Goal: Task Accomplishment & Management: Manage account settings

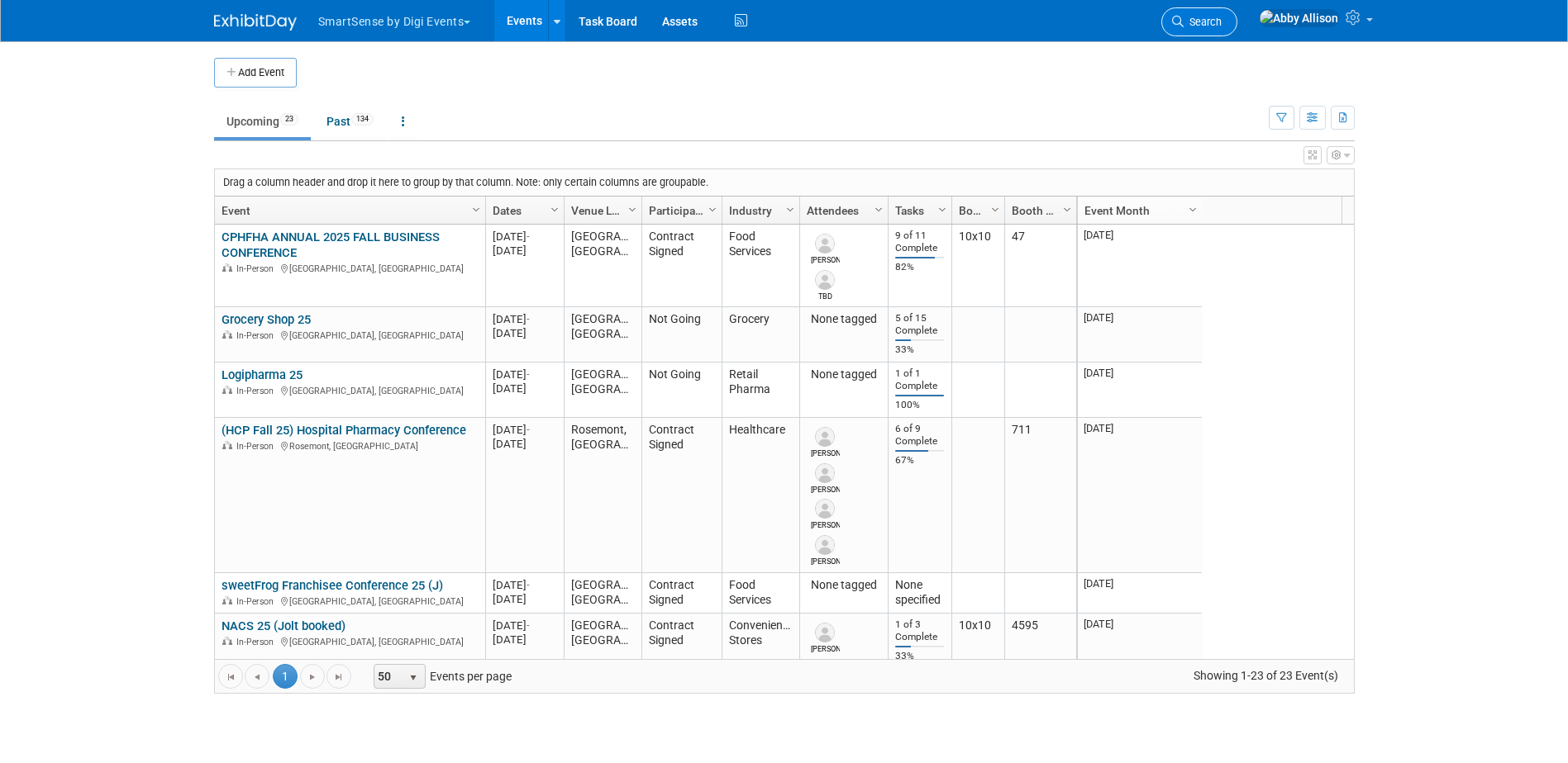
click at [1221, 20] on span "Search" at bounding box center [1201, 21] width 38 height 13
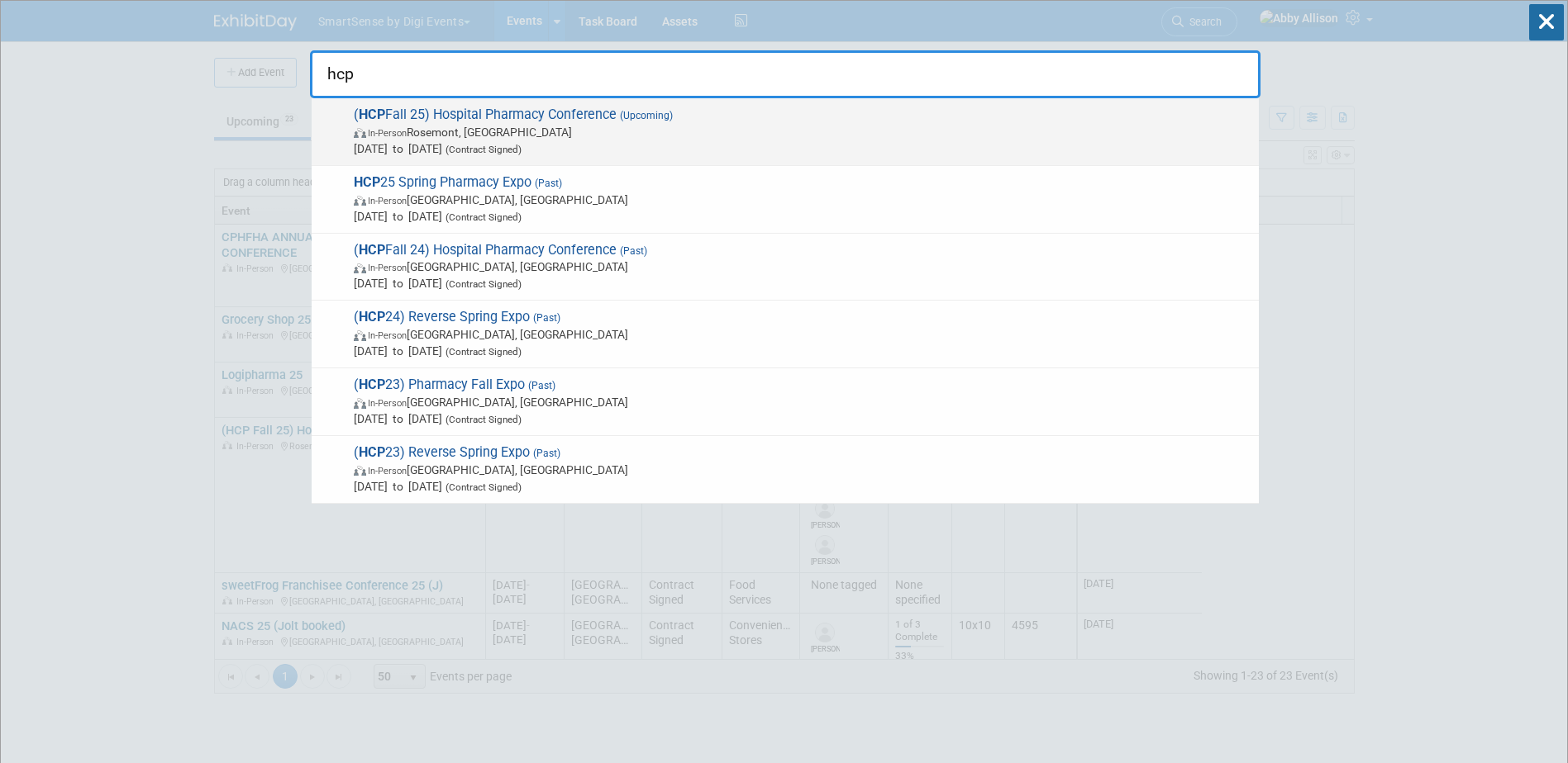
type input "hcp"
click at [499, 127] on span "In-Person Rosemont, [GEOGRAPHIC_DATA]" at bounding box center [801, 132] width 896 height 16
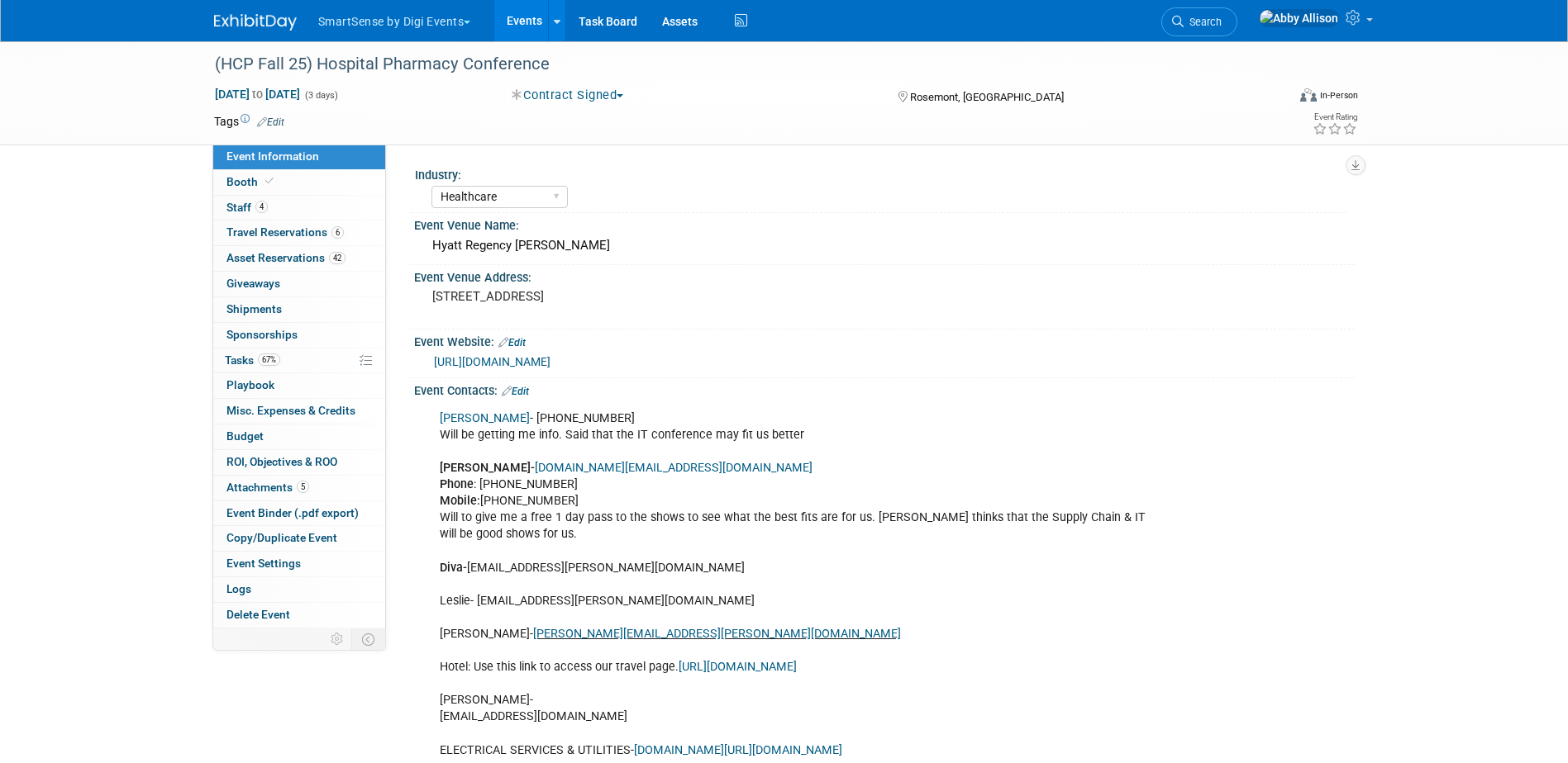
select select "Healthcare"
click at [246, 382] on span "Playbook 0" at bounding box center [250, 385] width 48 height 13
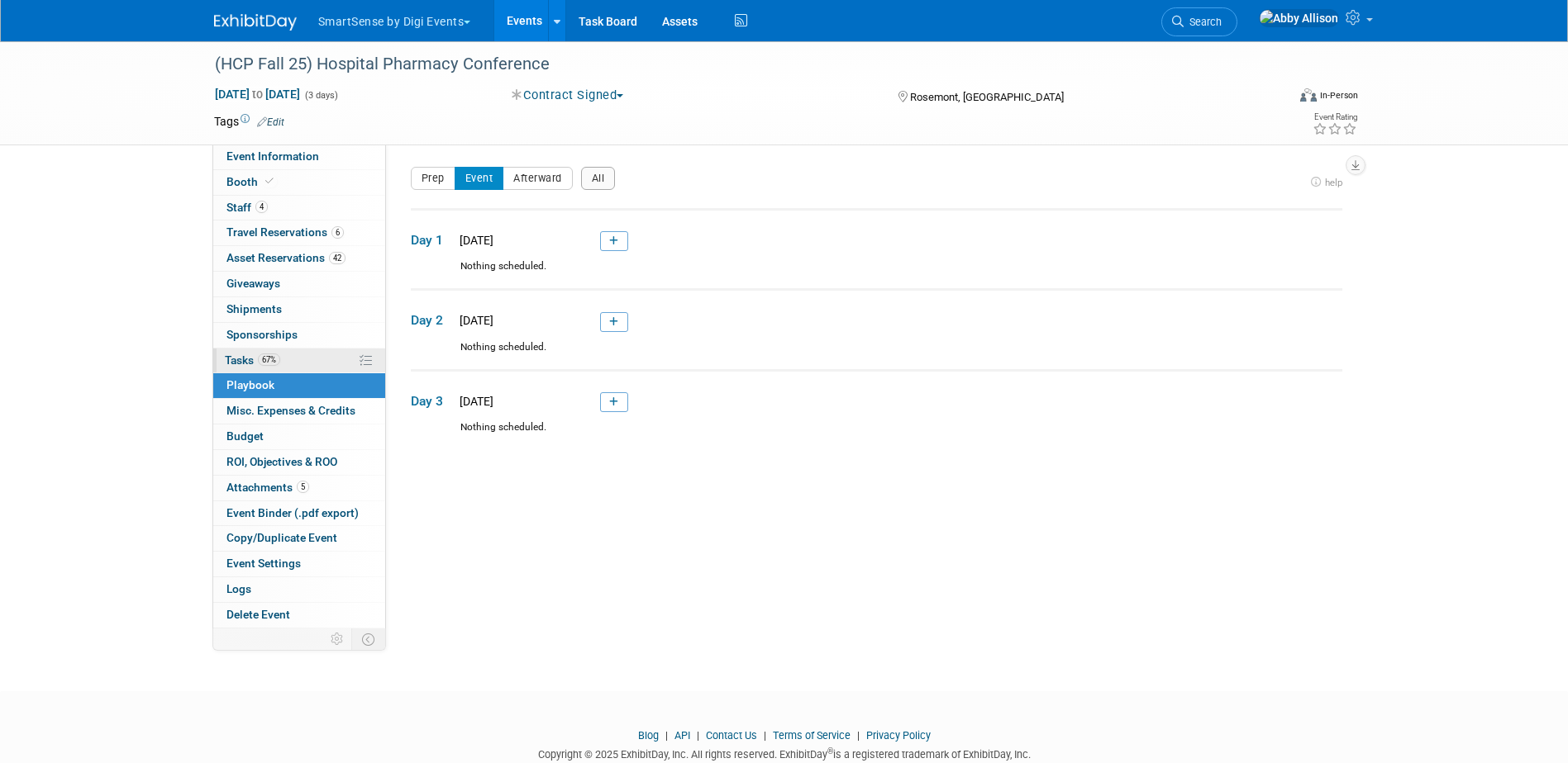
click at [250, 367] on link "67% Tasks 67%" at bounding box center [298, 361] width 172 height 25
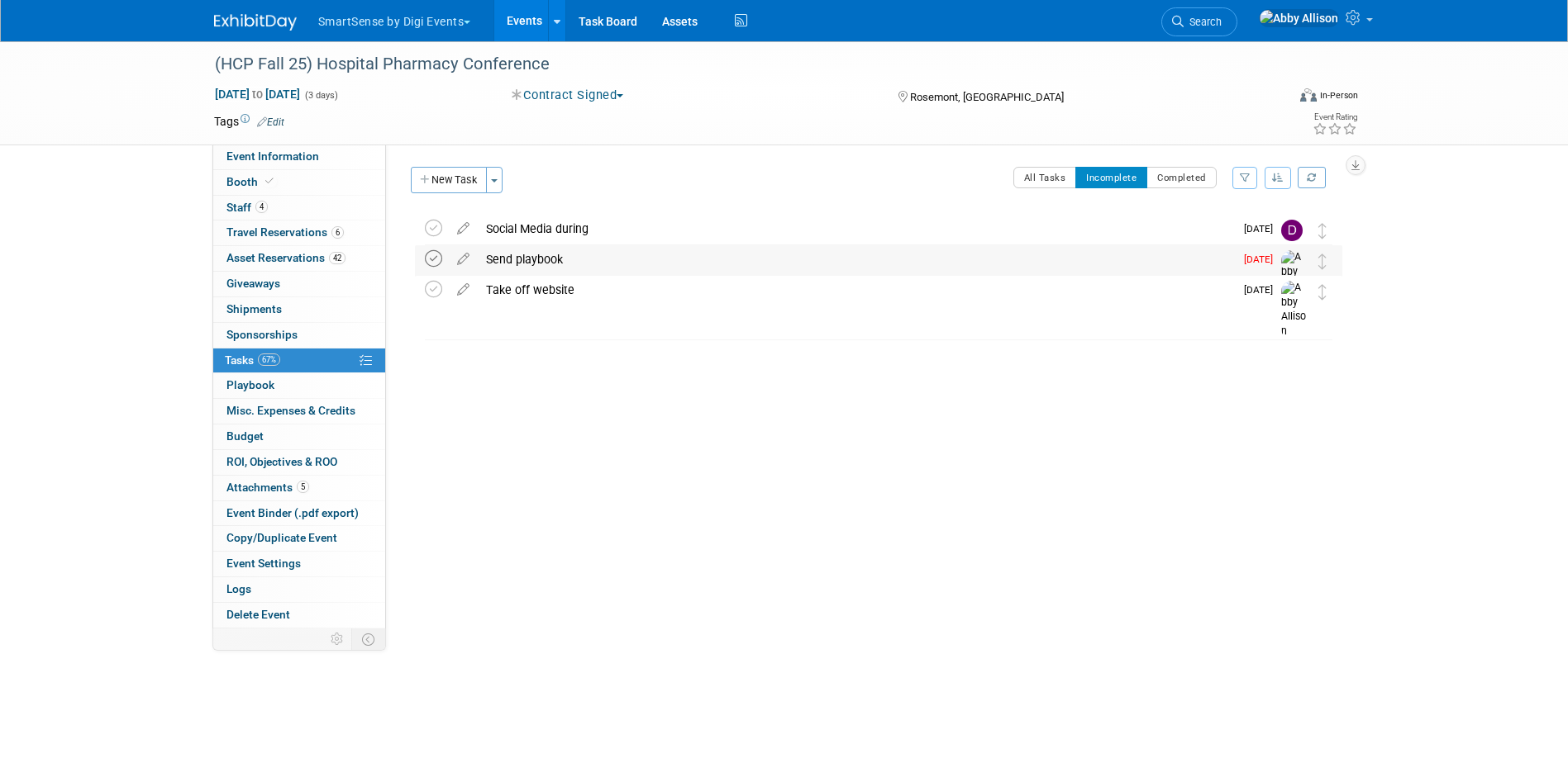
click at [439, 260] on icon at bounding box center [433, 259] width 17 height 17
click at [1221, 17] on span "Search" at bounding box center [1201, 21] width 38 height 13
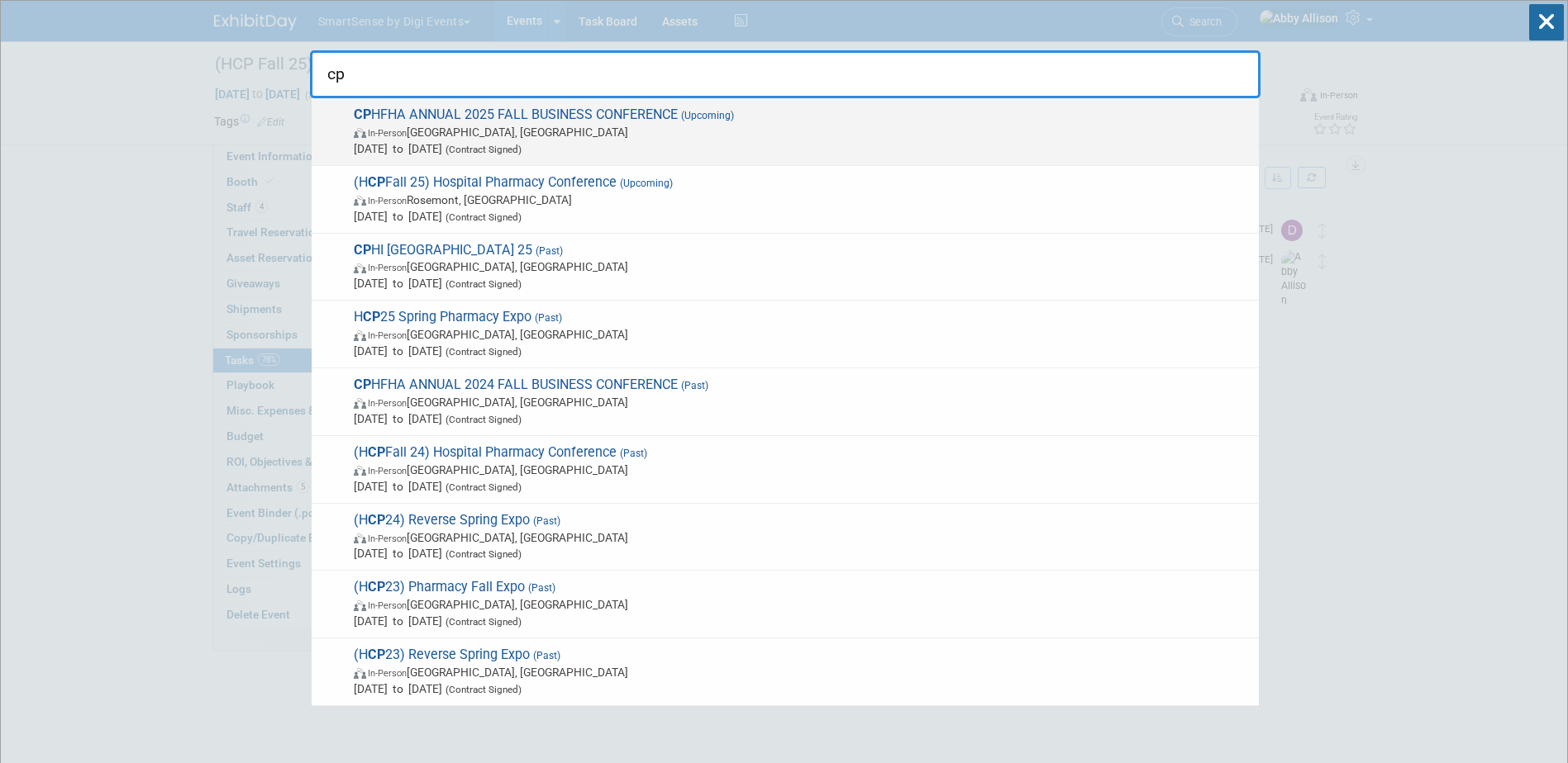
type input "cp"
click at [434, 132] on span "In-Person Gatineau, Canada" at bounding box center [801, 132] width 896 height 16
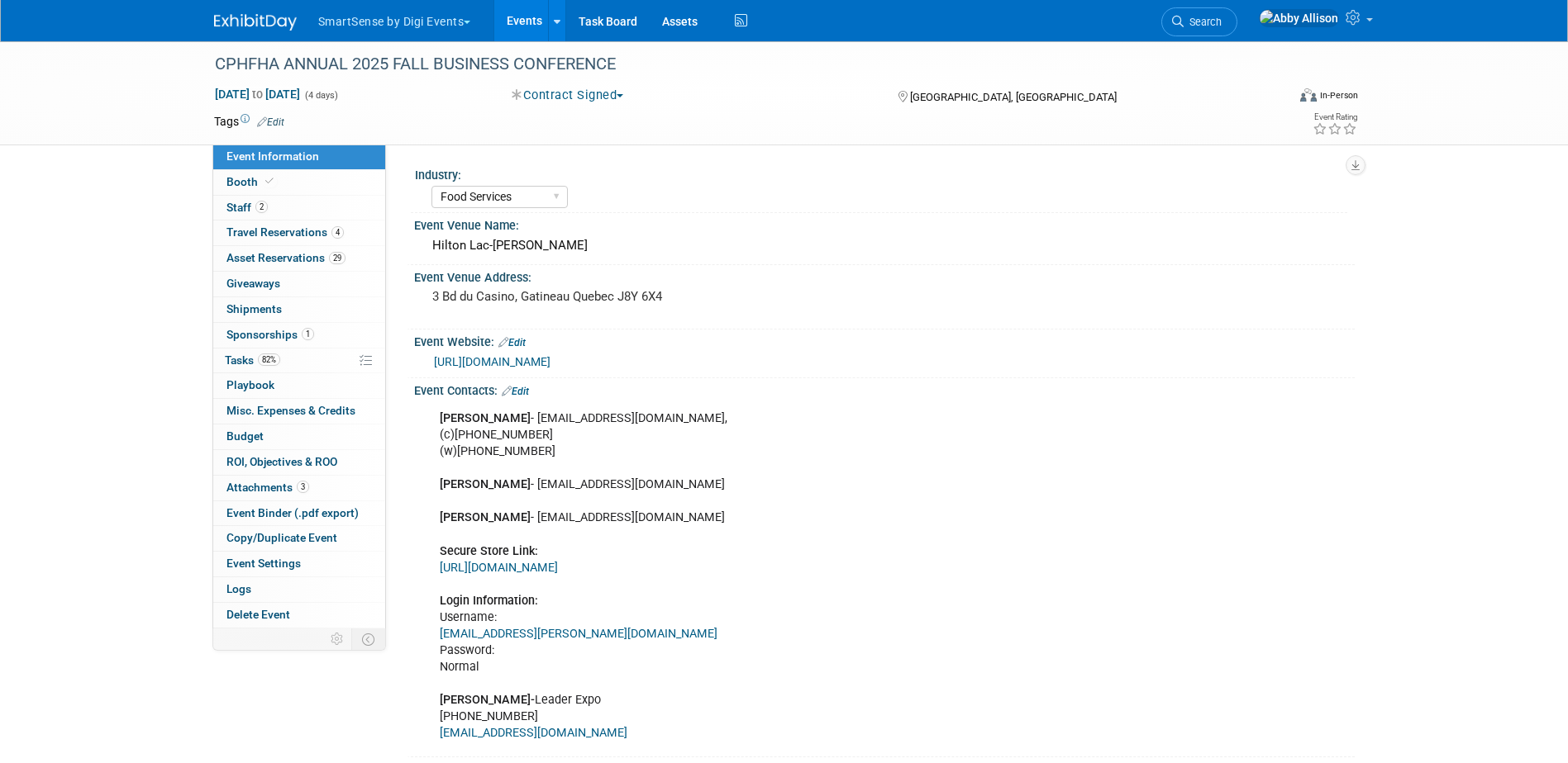
select select "Food Services"
click at [233, 357] on span "Tasks 82%" at bounding box center [253, 360] width 56 height 13
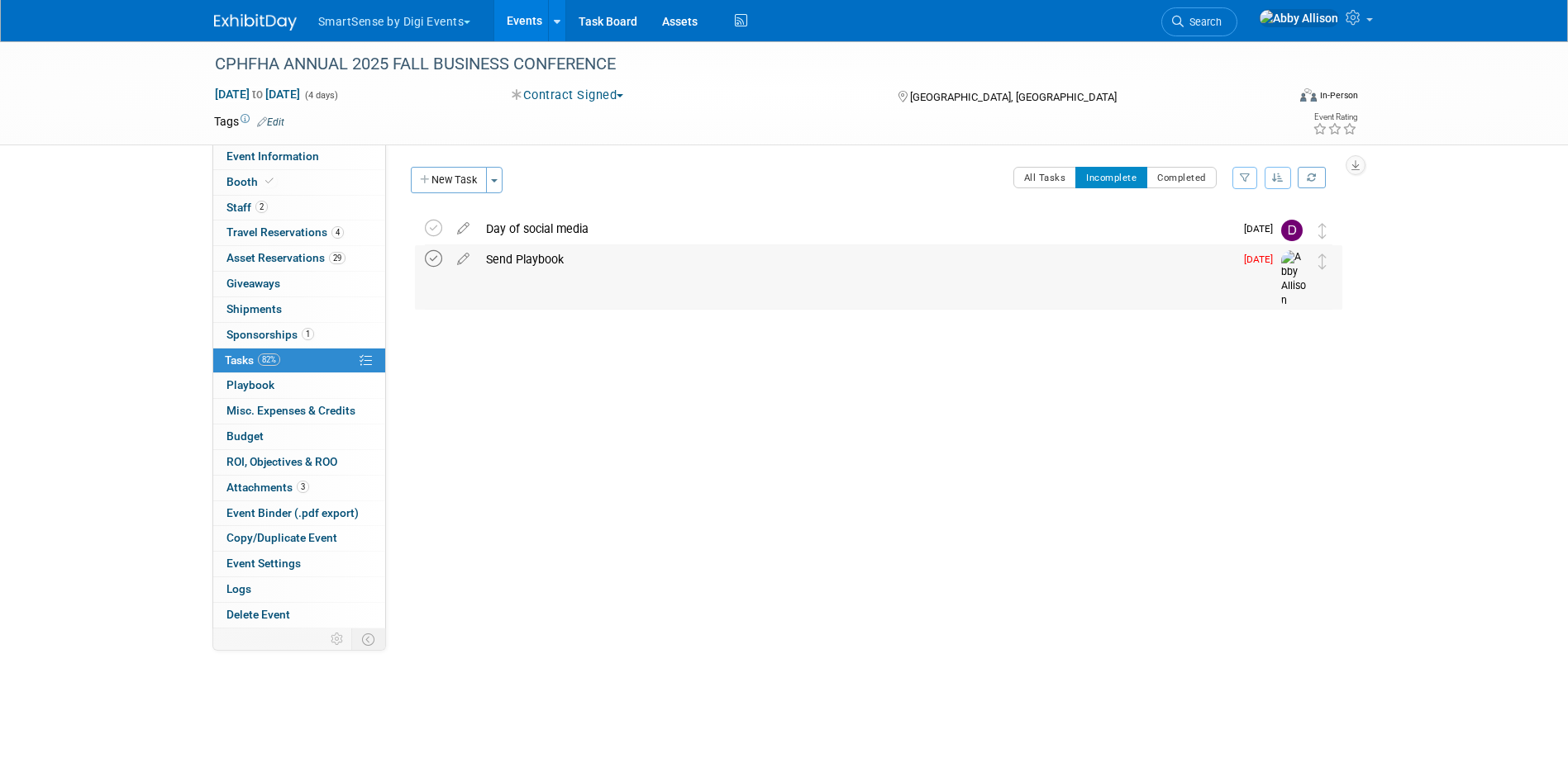
click at [436, 254] on icon at bounding box center [433, 259] width 17 height 17
click at [1237, 13] on link "Search" at bounding box center [1198, 22] width 76 height 29
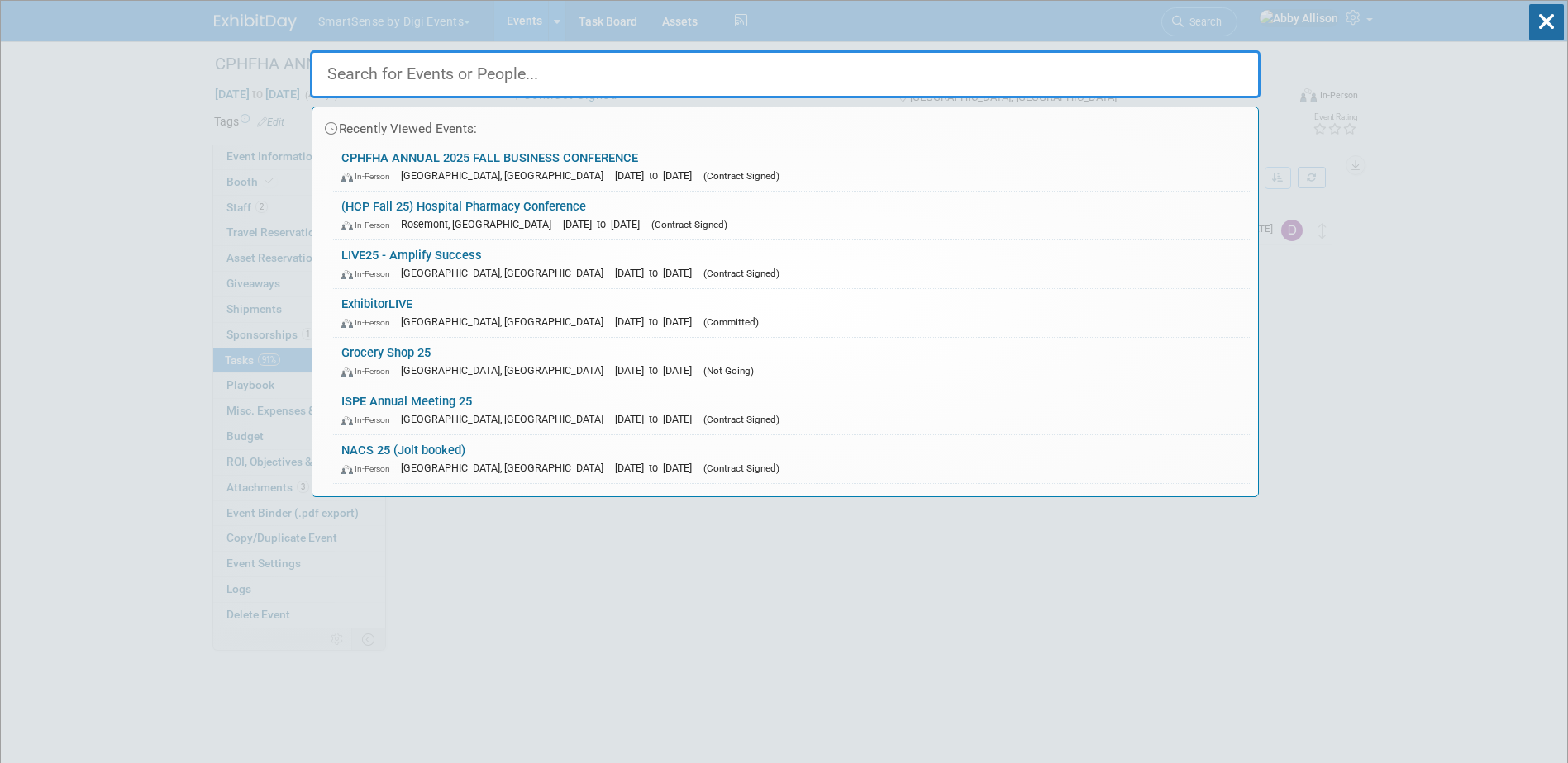
click at [1128, 73] on input "text" at bounding box center [784, 74] width 950 height 48
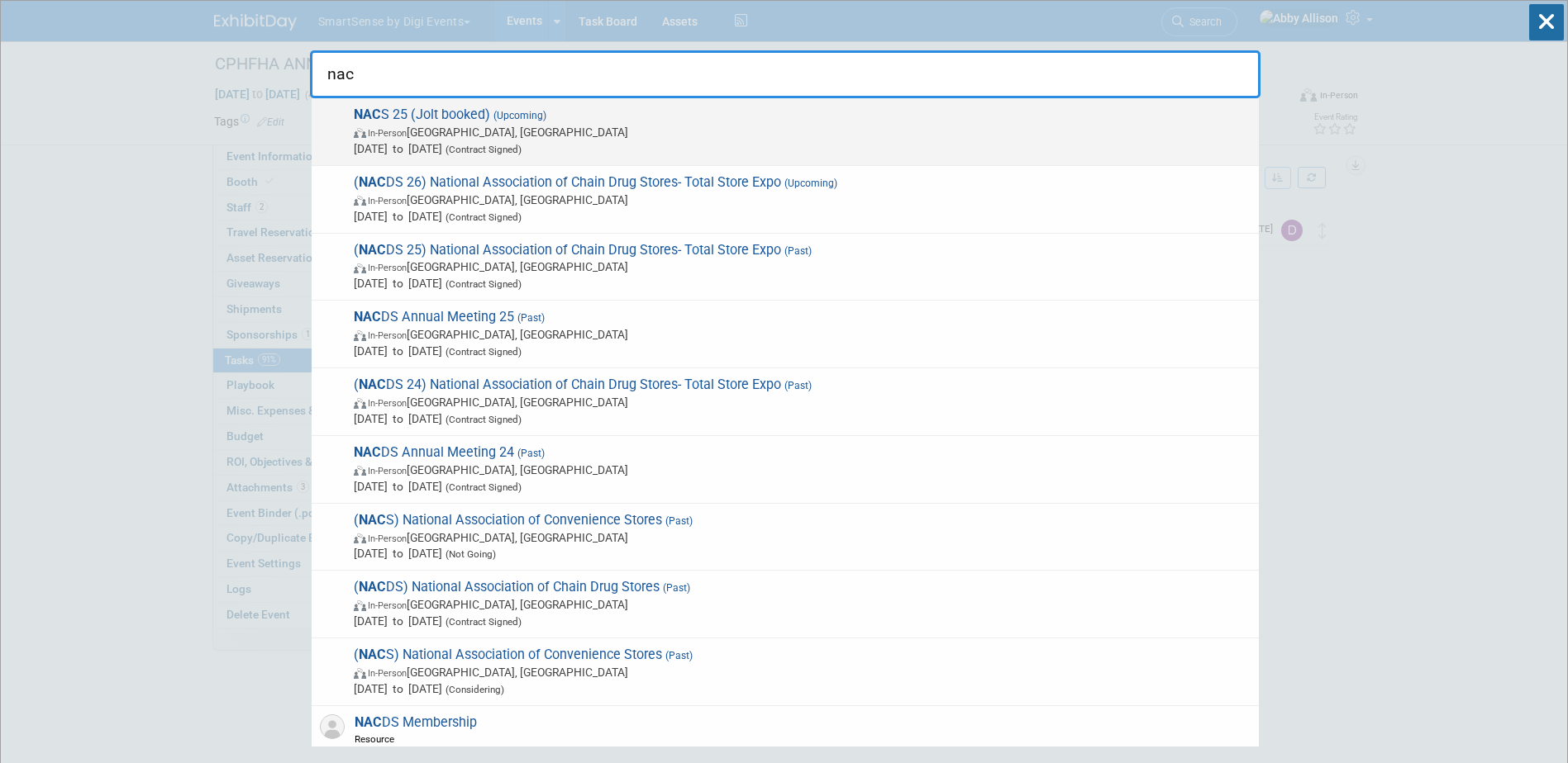
type input "nac"
click at [494, 112] on span "(Upcoming)" at bounding box center [518, 115] width 56 height 12
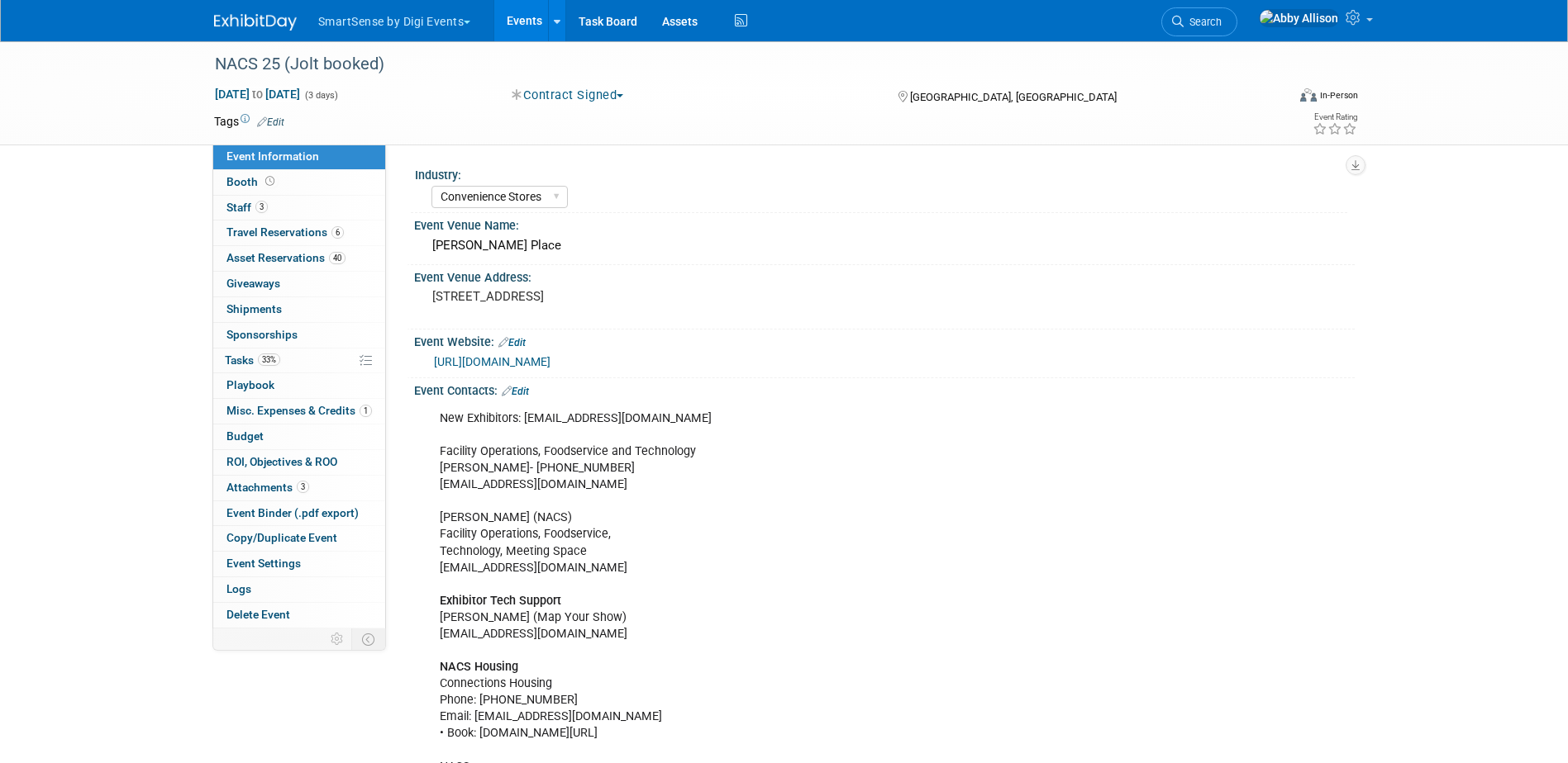
select select "Convenience Stores"
click at [248, 184] on span "Booth" at bounding box center [251, 182] width 51 height 13
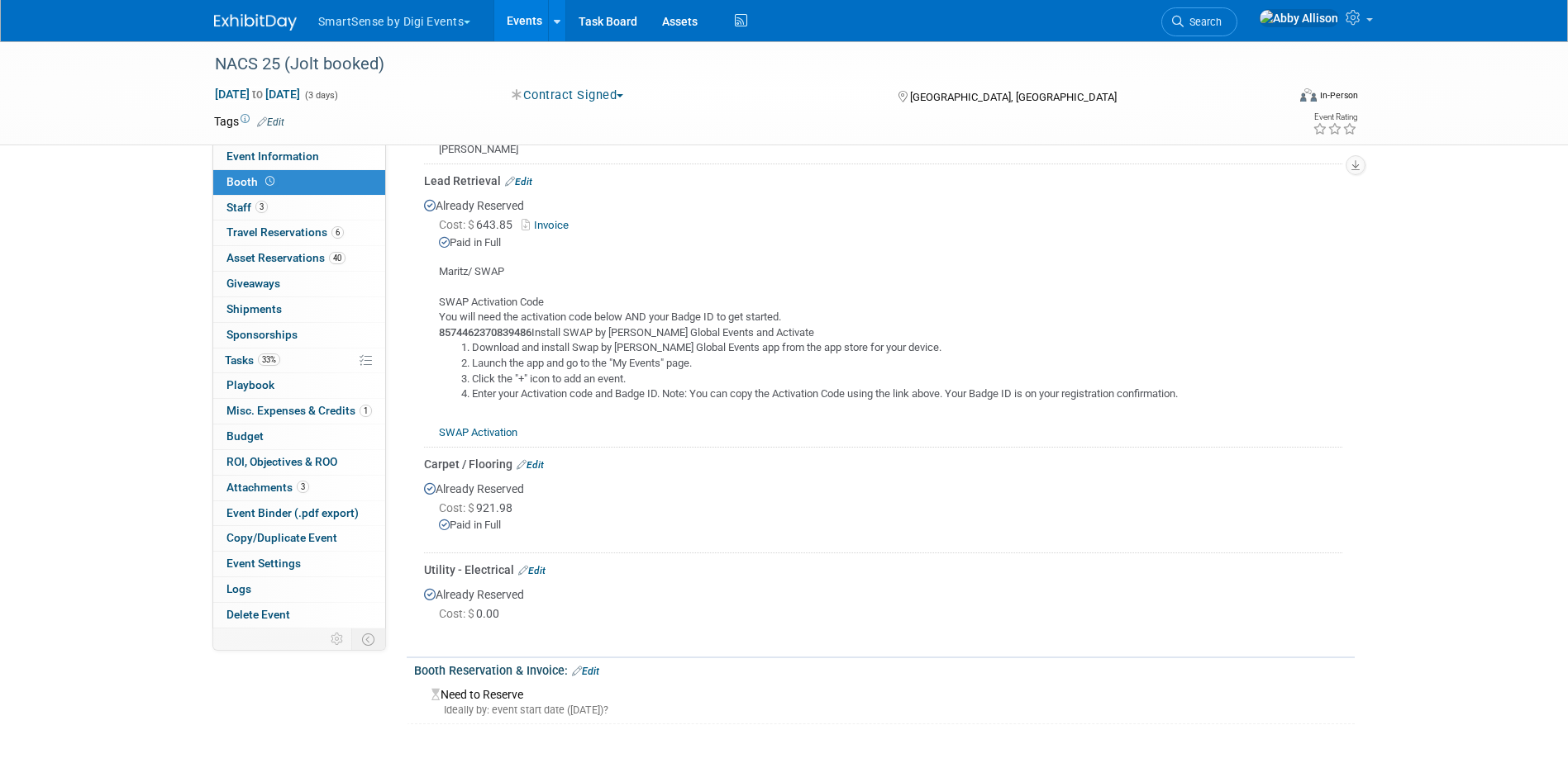
scroll to position [578, 0]
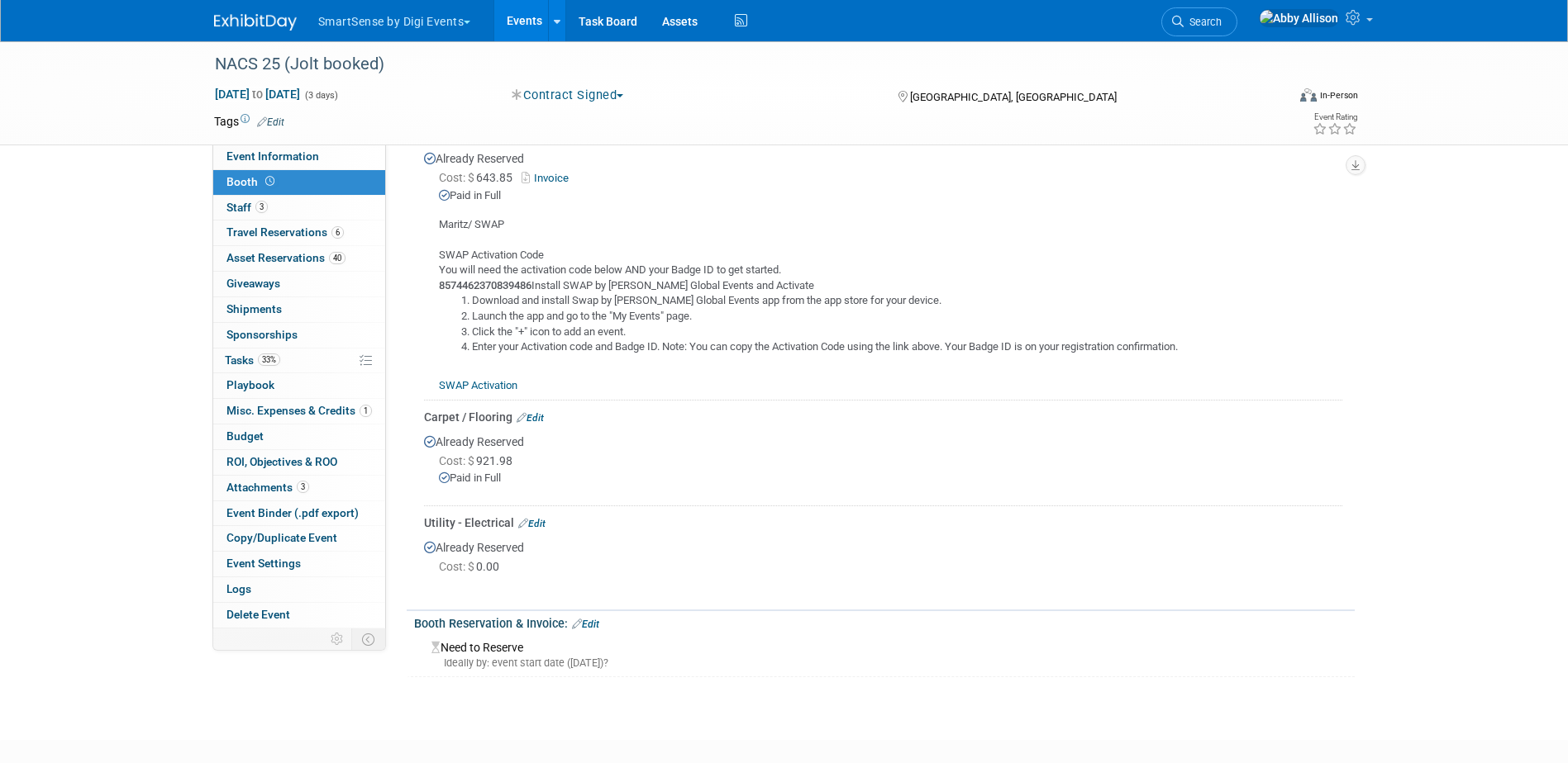
click at [537, 413] on link "Edit" at bounding box center [530, 418] width 27 height 12
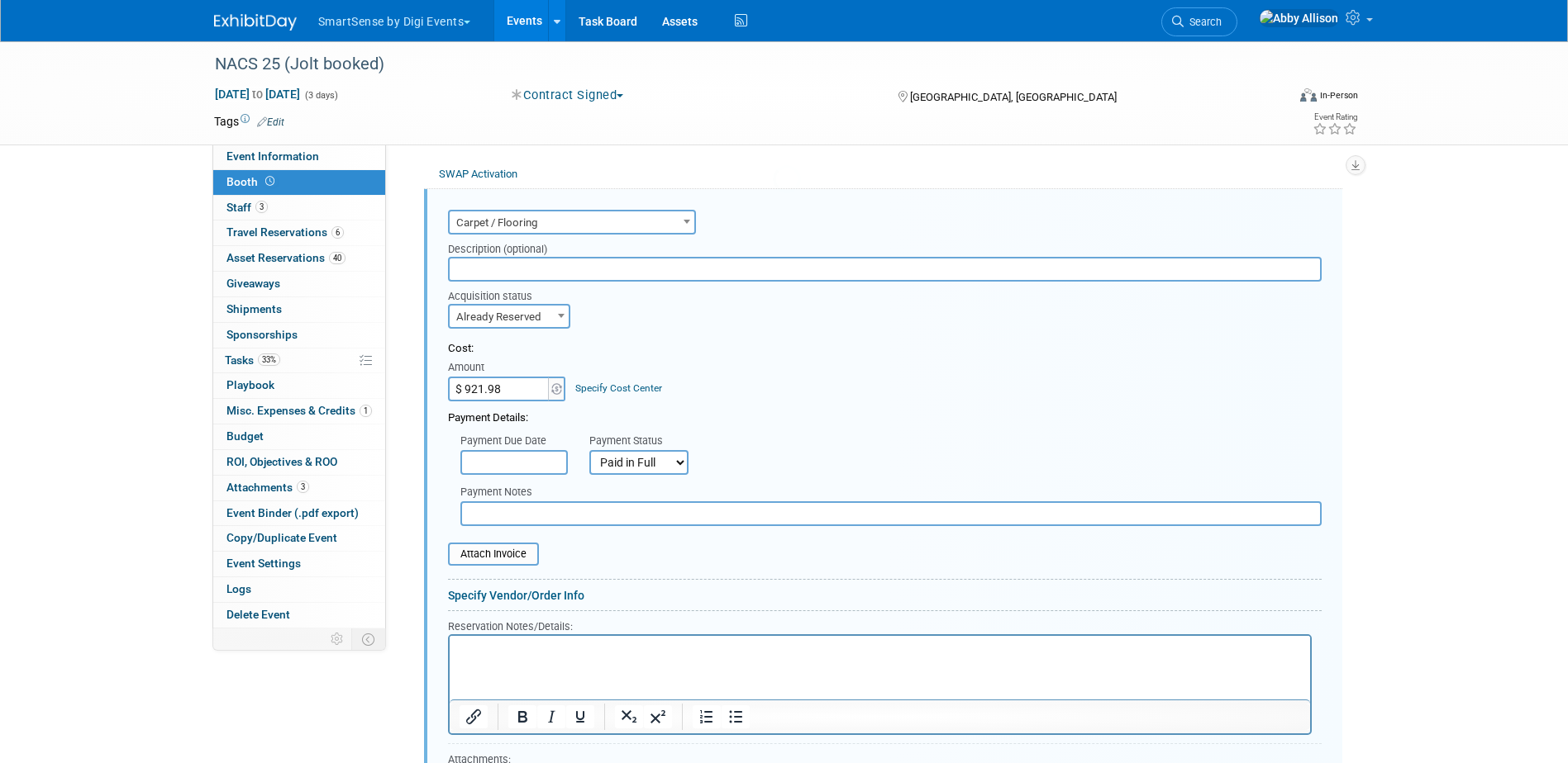
scroll to position [0, 0]
click at [498, 388] on input "$ 921.98" at bounding box center [499, 389] width 103 height 25
type input "$ 1,023.31"
click at [500, 558] on input "file" at bounding box center [439, 554] width 196 height 20
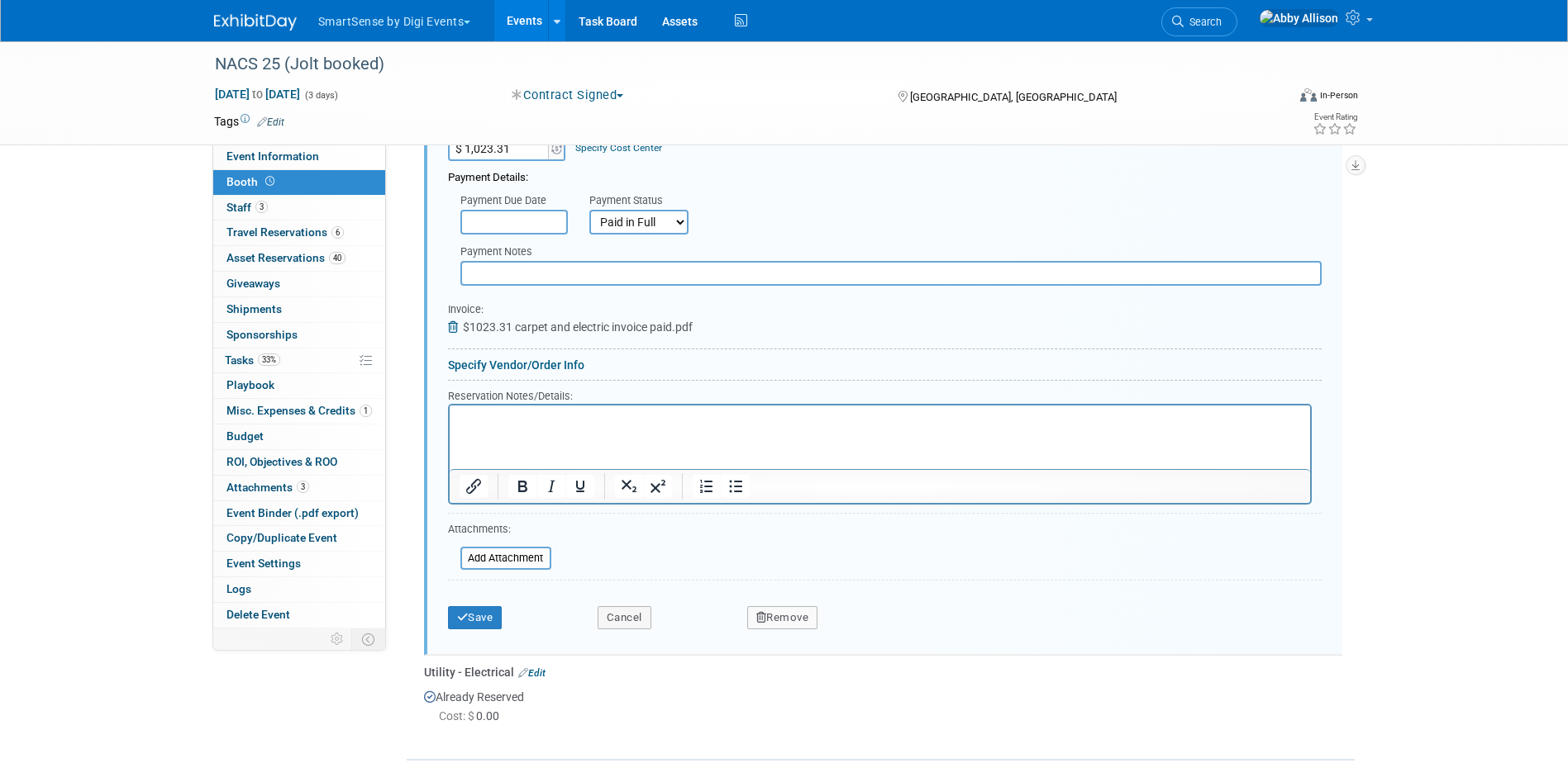
scroll to position [1037, 0]
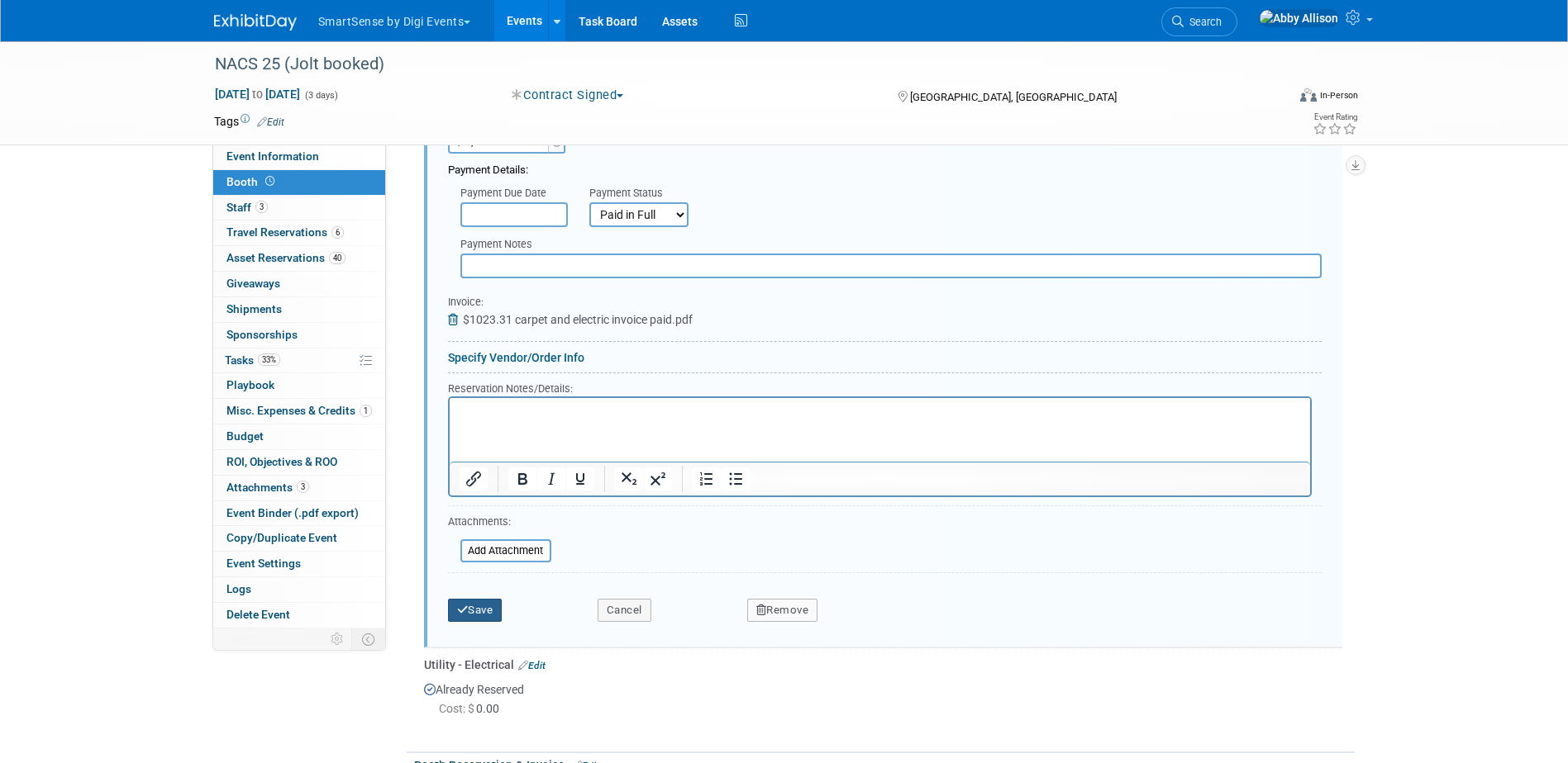
click at [467, 614] on icon "submit" at bounding box center [463, 609] width 12 height 11
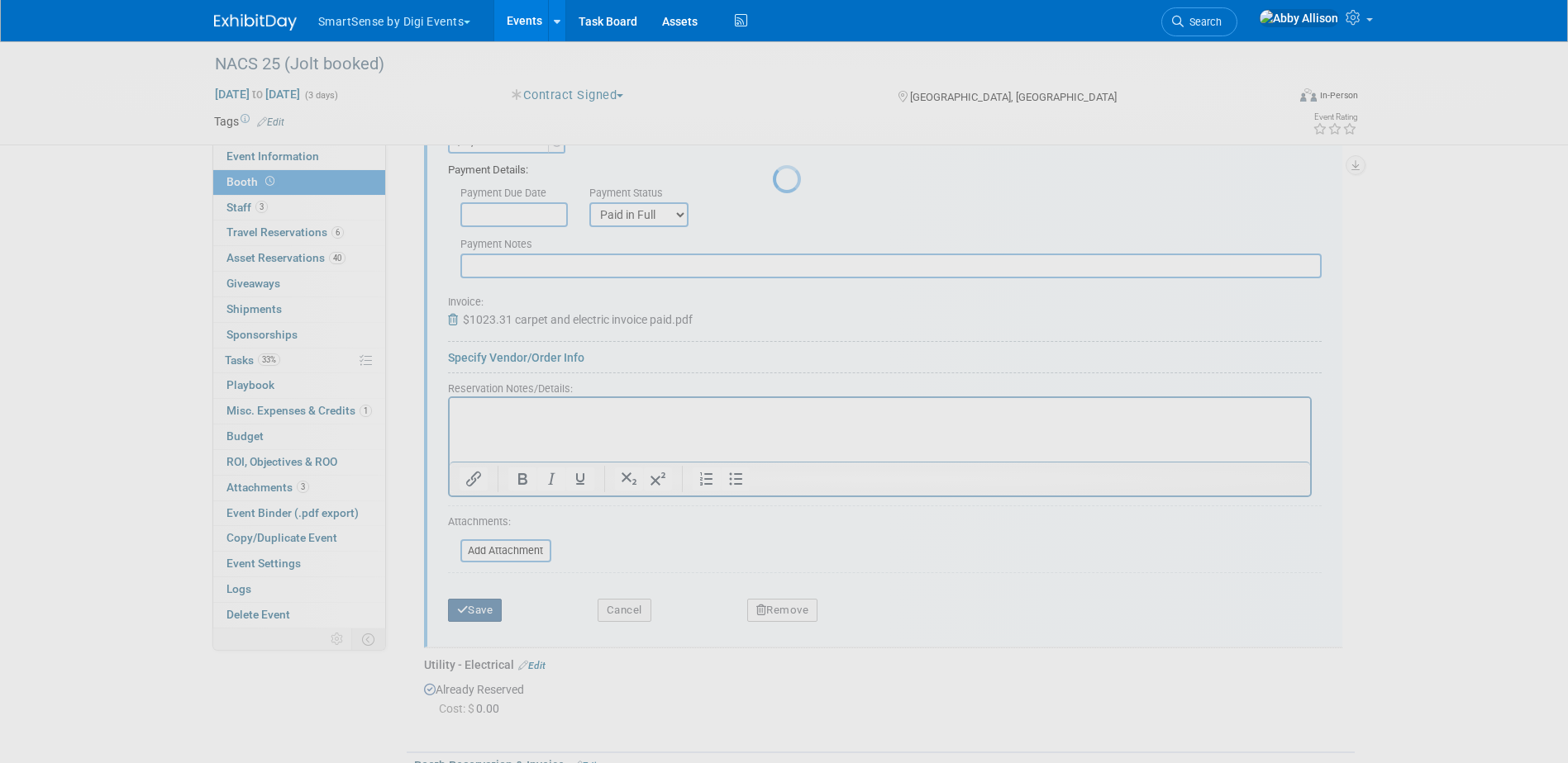
scroll to position [669, 0]
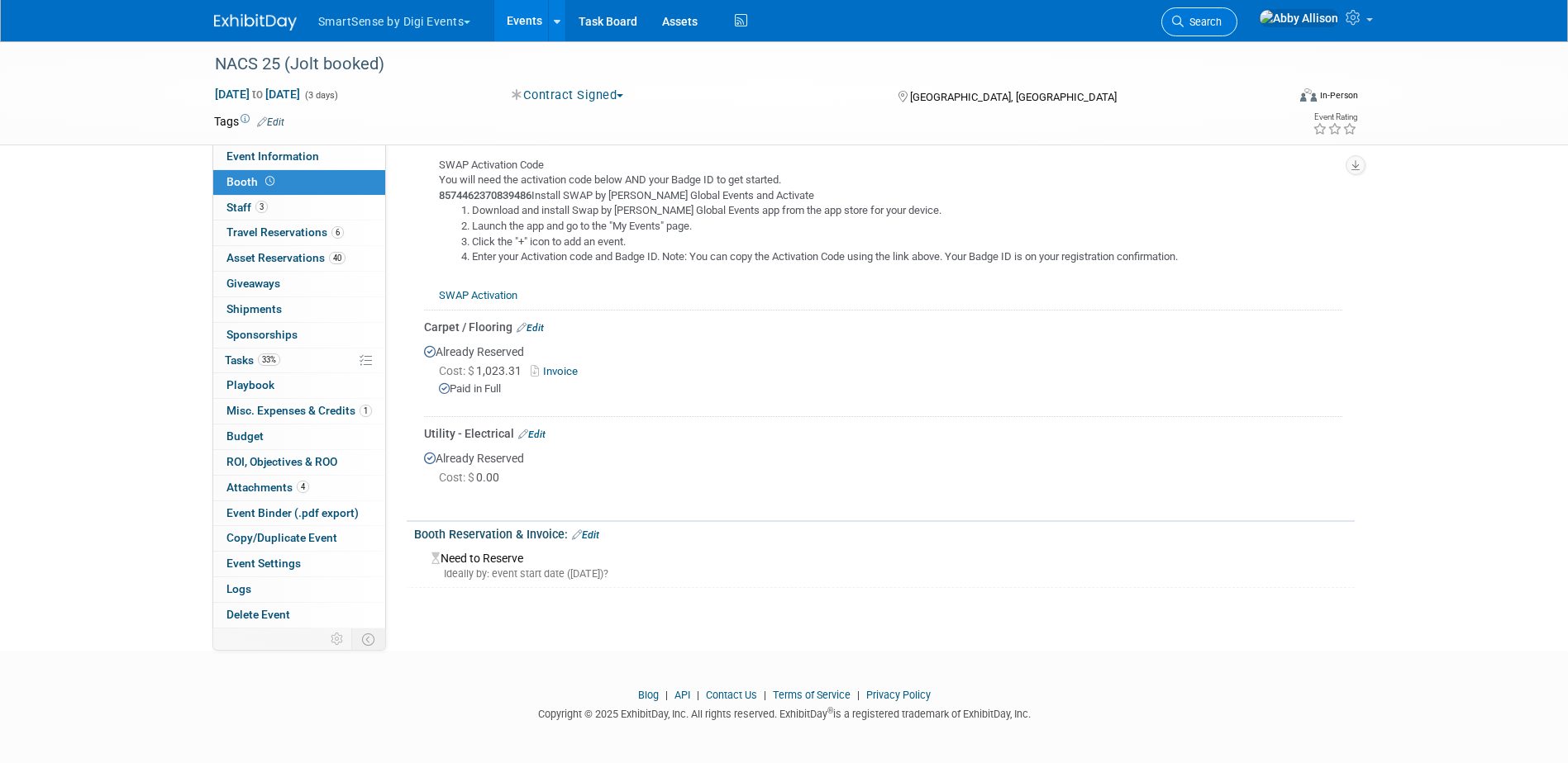
click at [1235, 12] on link "Search" at bounding box center [1198, 22] width 76 height 29
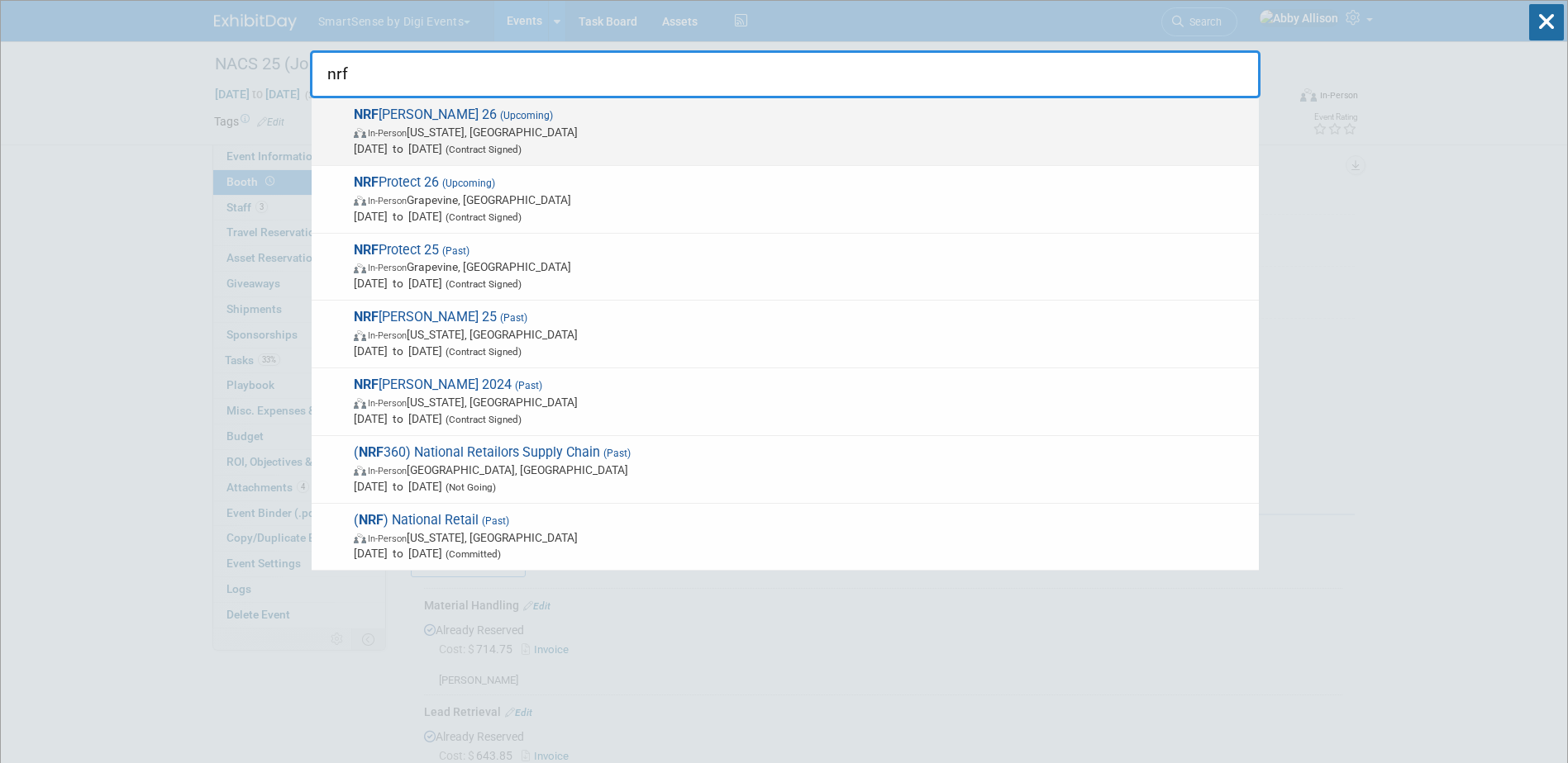
type input "nrf"
click at [427, 112] on span "NRF Big Show 26 (Upcoming) In-Person New York, NY Jan 11, 2026 to Jan 13, 2026 …" at bounding box center [799, 132] width 902 height 50
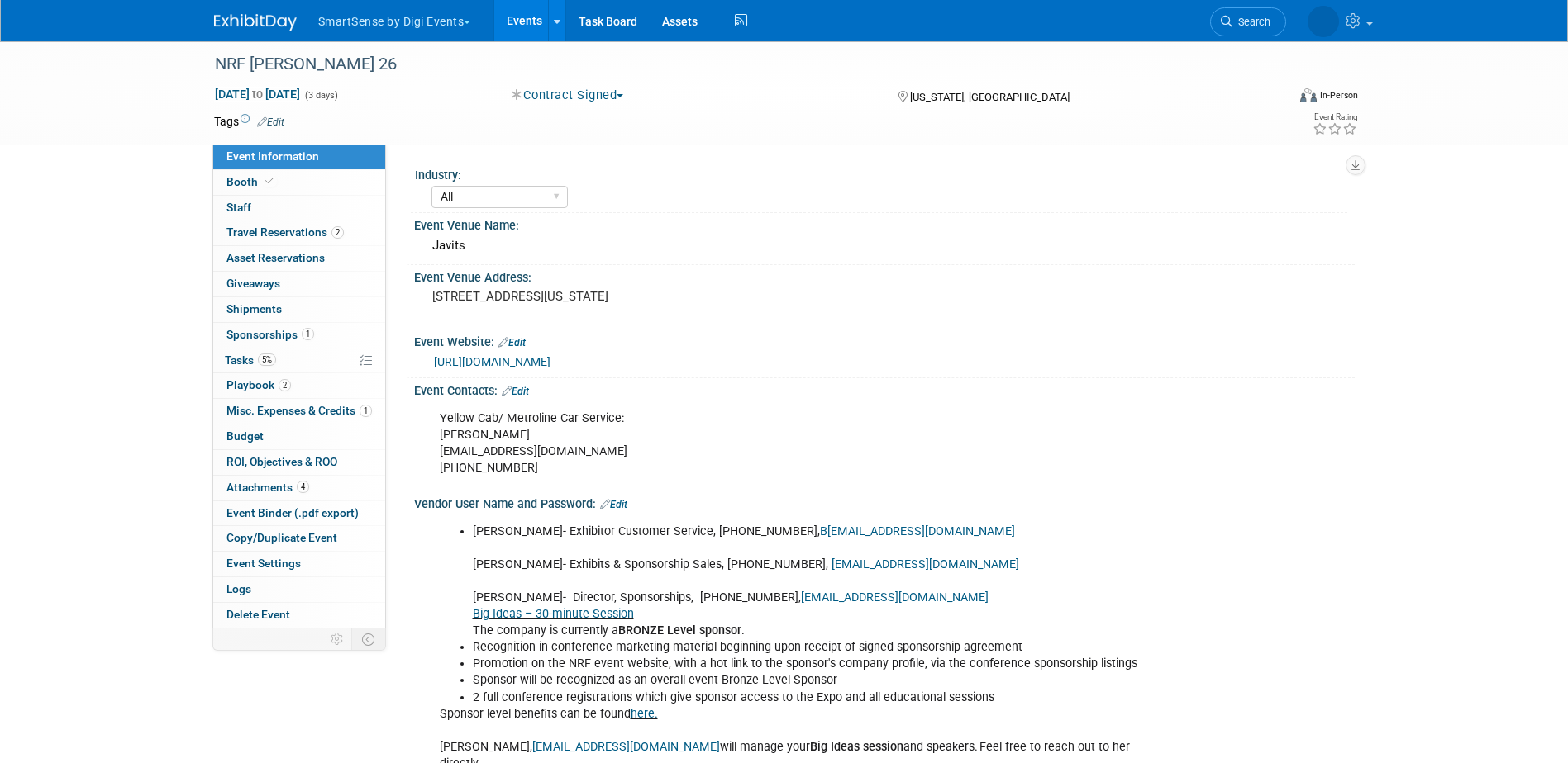
select select "All"
click at [242, 361] on span "Tasks 5%" at bounding box center [250, 360] width 51 height 13
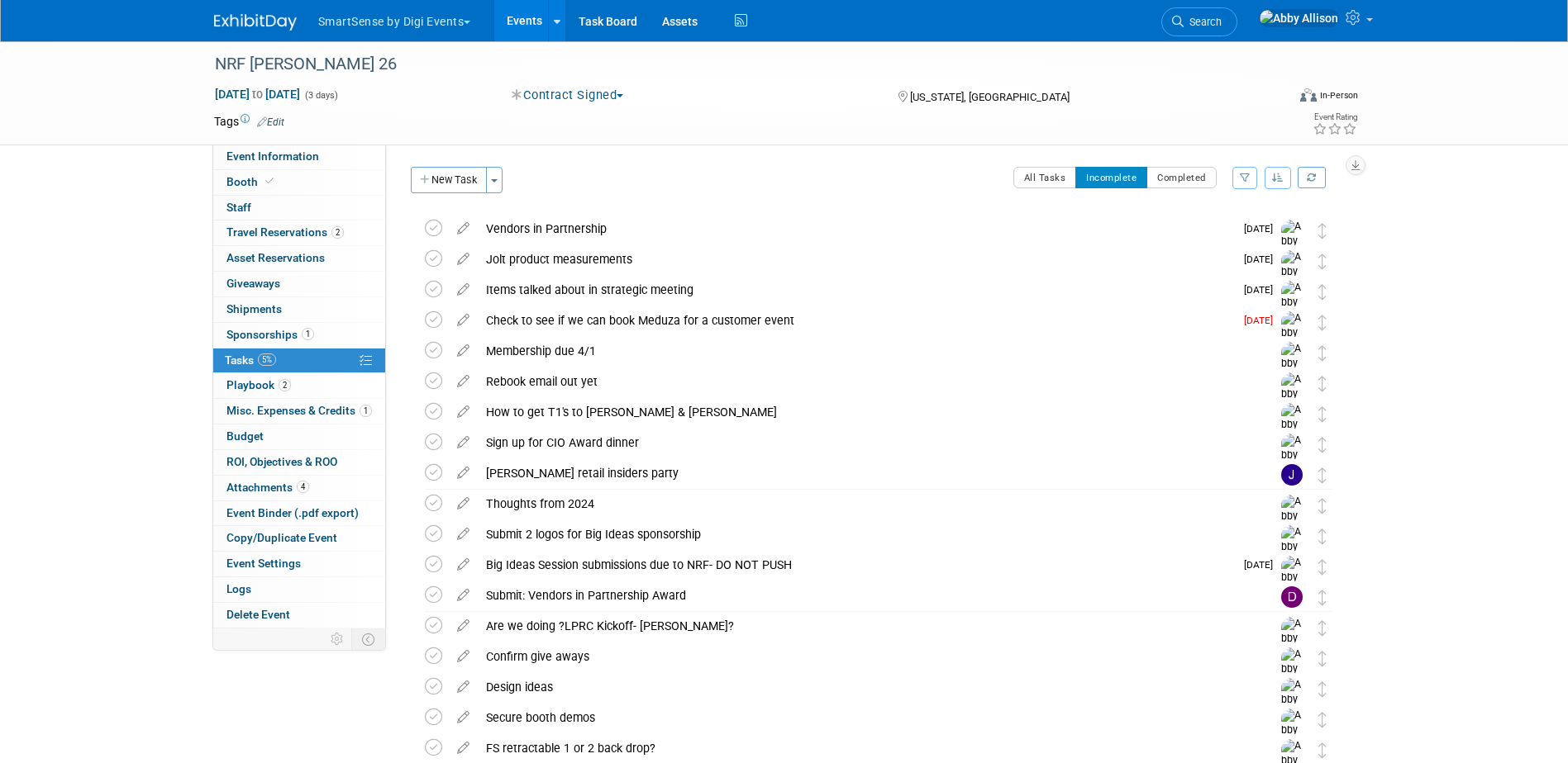
click at [1272, 177] on icon "button" at bounding box center [1277, 177] width 12 height 10
click at [1219, 248] on link "By Due Date" at bounding box center [1230, 254] width 118 height 23
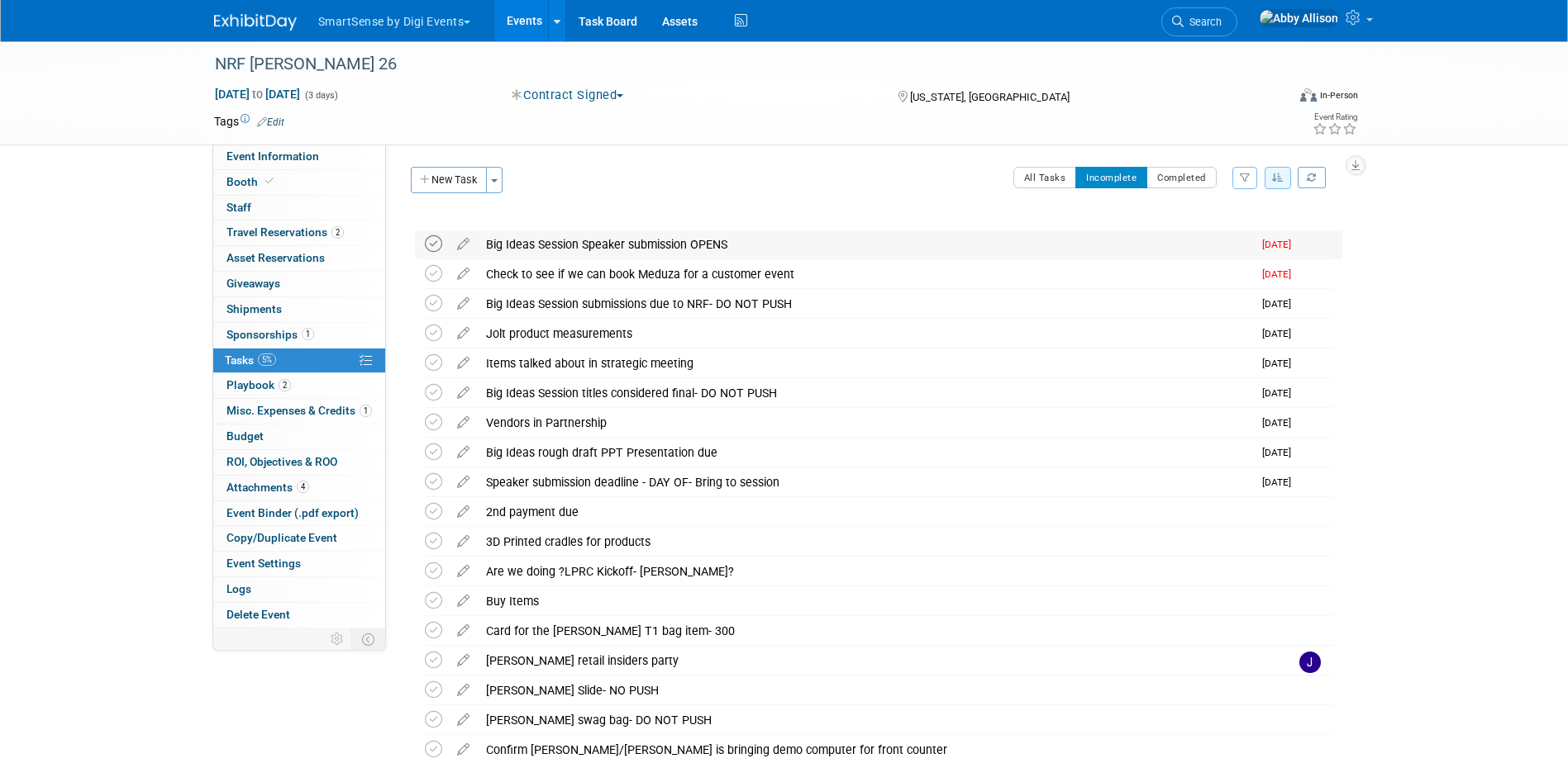
click at [429, 247] on icon at bounding box center [433, 244] width 17 height 17
